Goal: Information Seeking & Learning: Learn about a topic

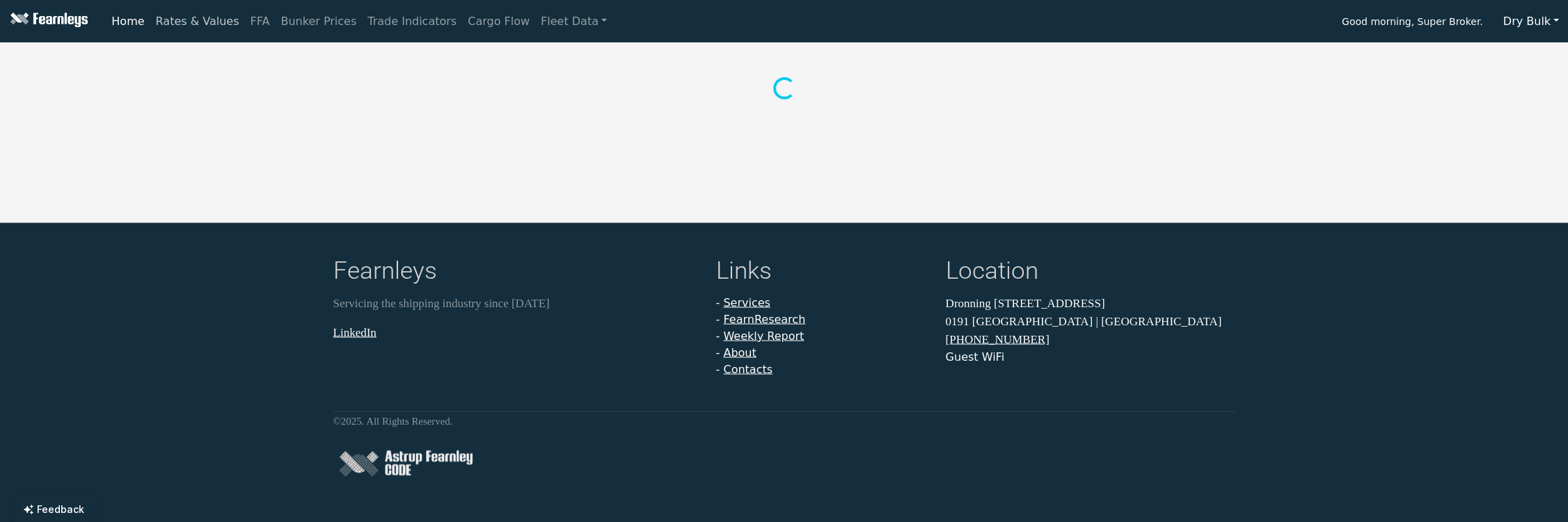
click at [205, 22] on link "Rates & Values" at bounding box center [197, 21] width 95 height 28
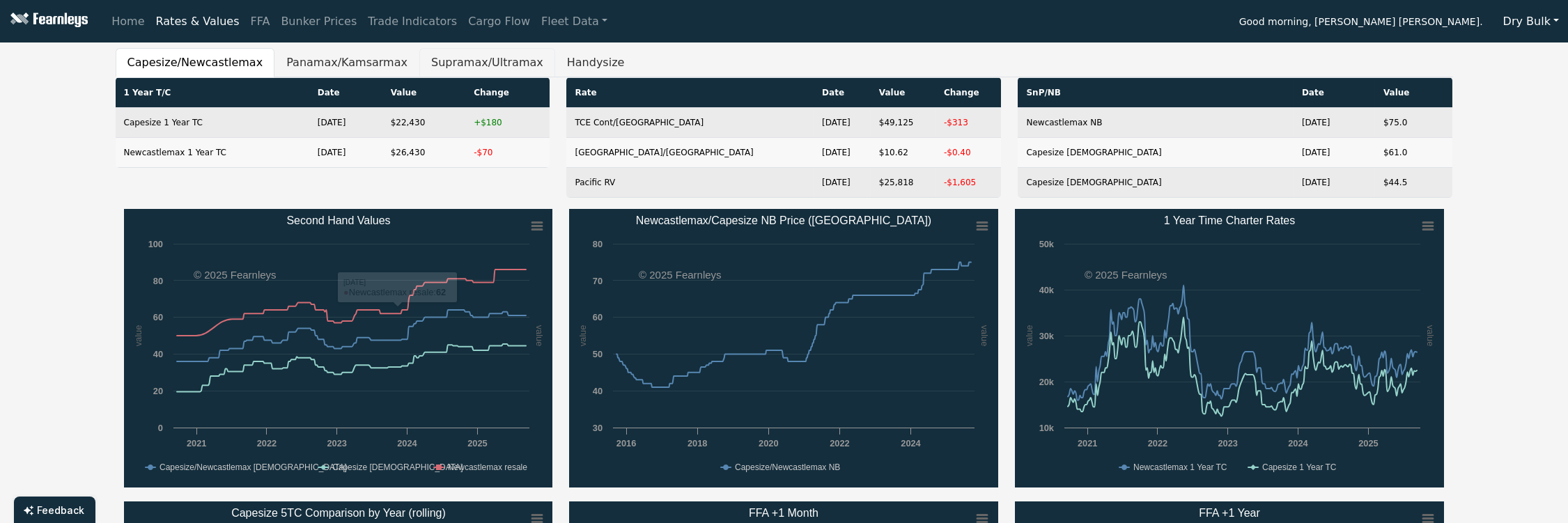
click at [445, 57] on button "Supramax/Ultramax" at bounding box center [488, 62] width 136 height 29
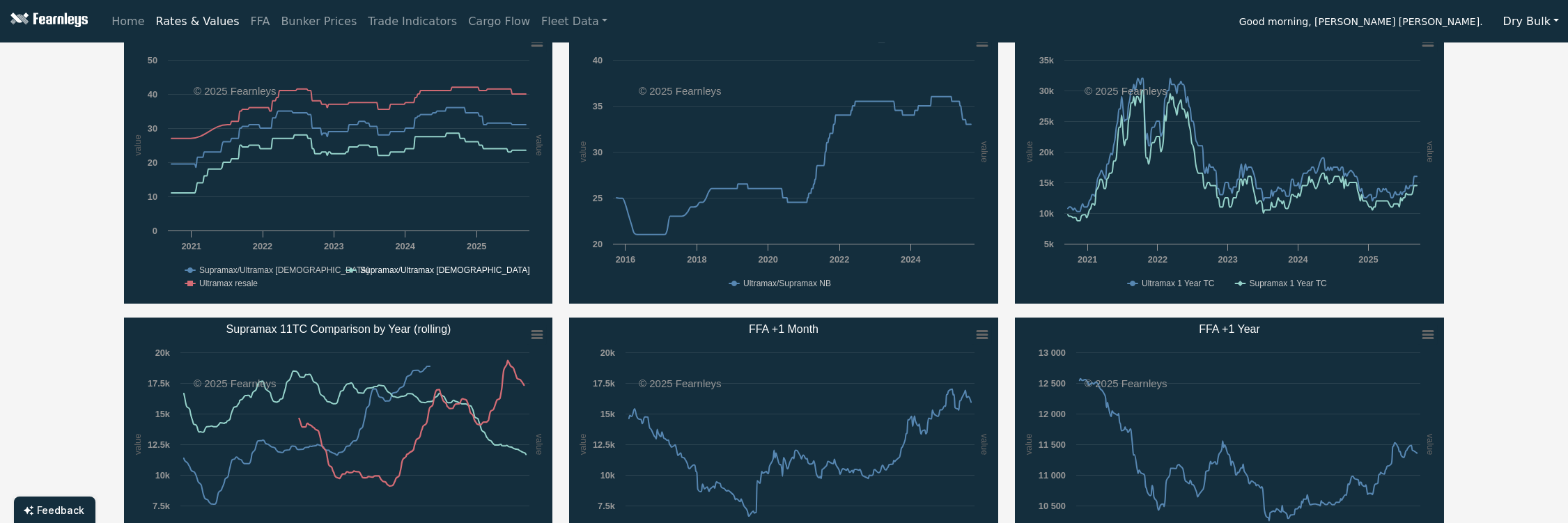
scroll to position [92, 0]
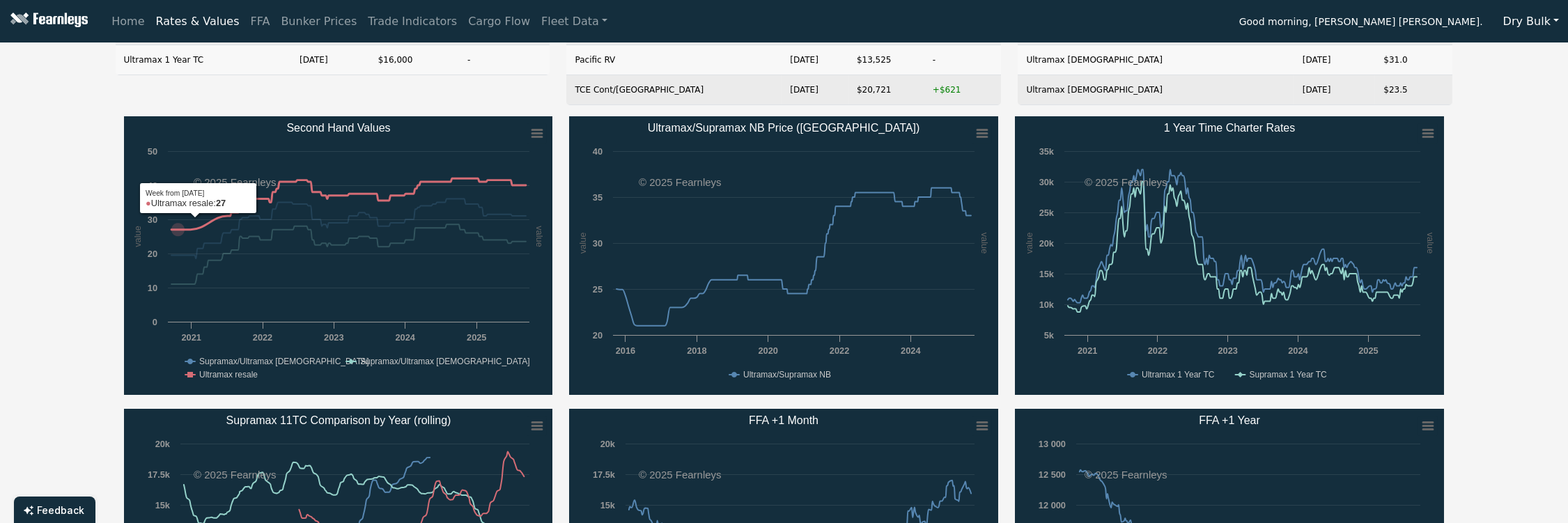
click at [57, 195] on div "Capesize/Newcastlemax Panamax/Kamsarmax Supramax/Ultramax Handysize 1 Year T/C …" at bounding box center [784, 475] width 1568 height 1039
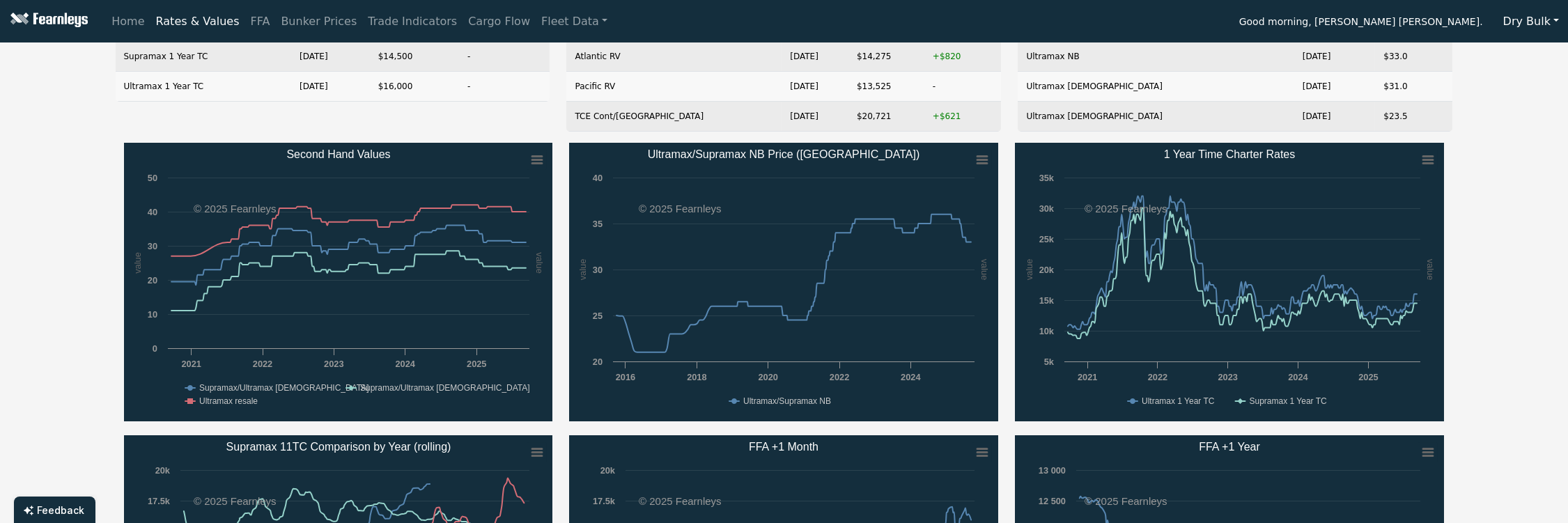
scroll to position [0, 0]
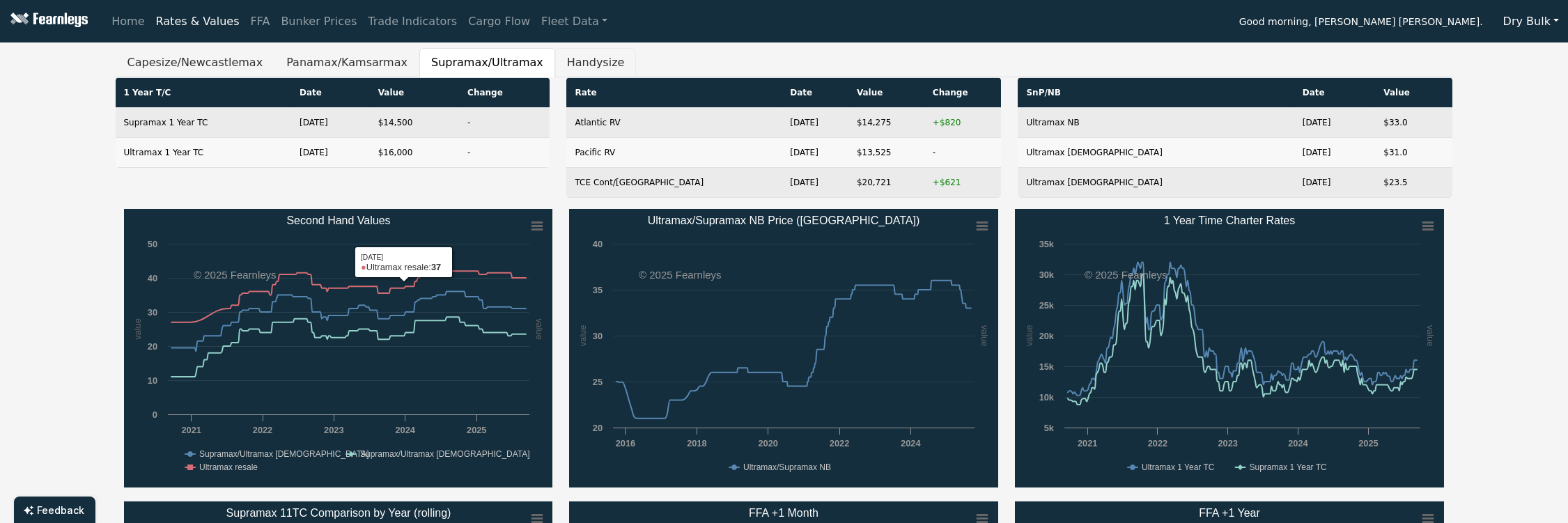
click at [566, 67] on button "Handysize" at bounding box center [596, 62] width 81 height 29
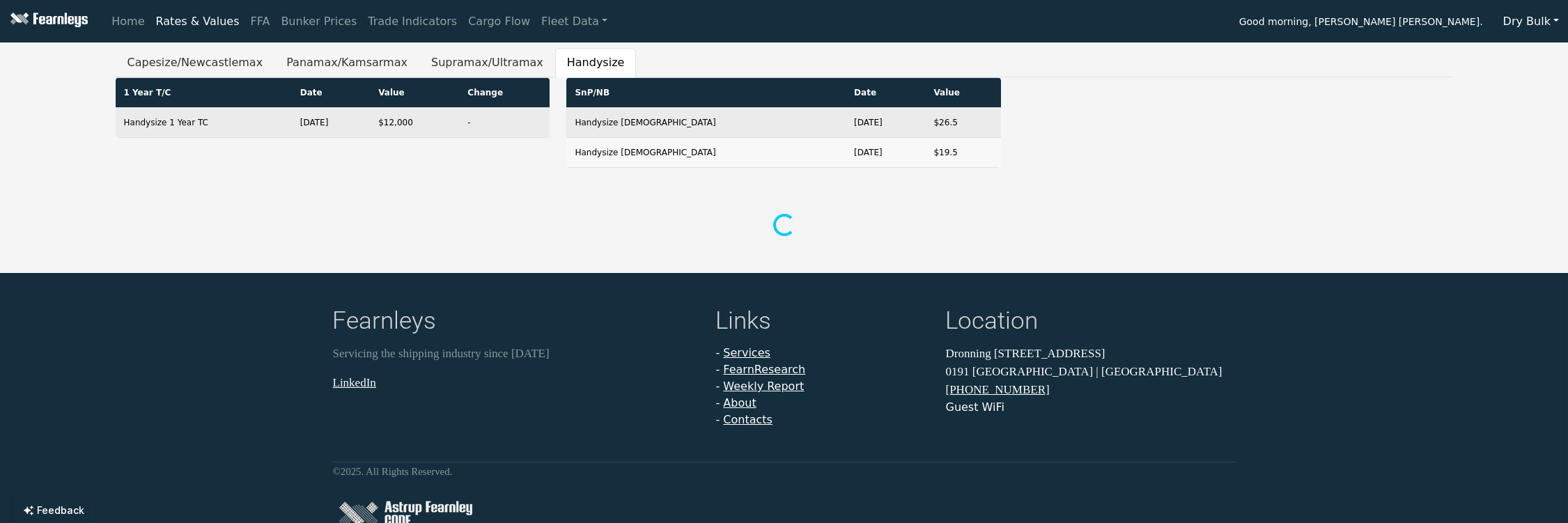
click at [530, 195] on div "1 Year T/C Date Value Change Handysize 1 Year TC [DATE] $12,000 - SnP/NB Date V…" at bounding box center [784, 158] width 1338 height 162
